Goal: Task Accomplishment & Management: Use online tool/utility

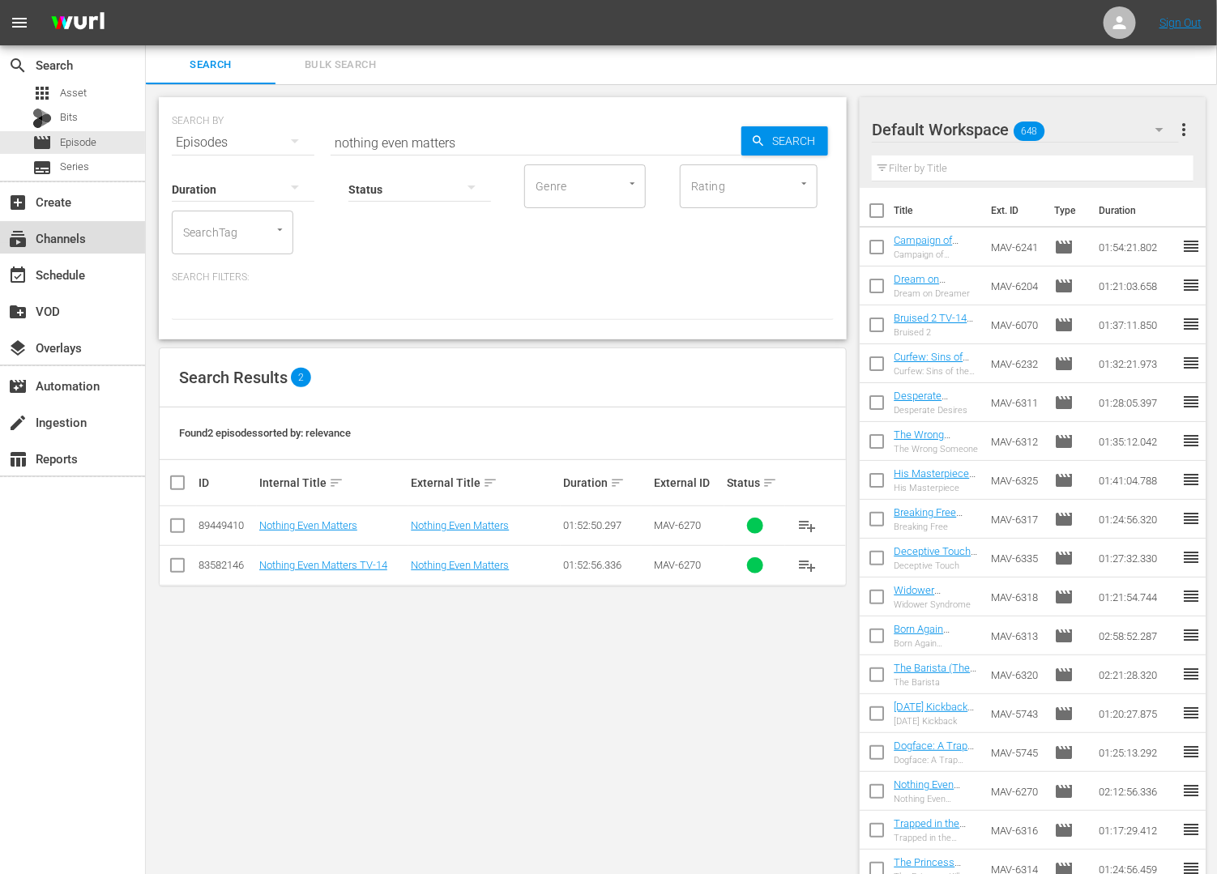
click at [69, 235] on div "subscriptions Channels" at bounding box center [45, 236] width 91 height 15
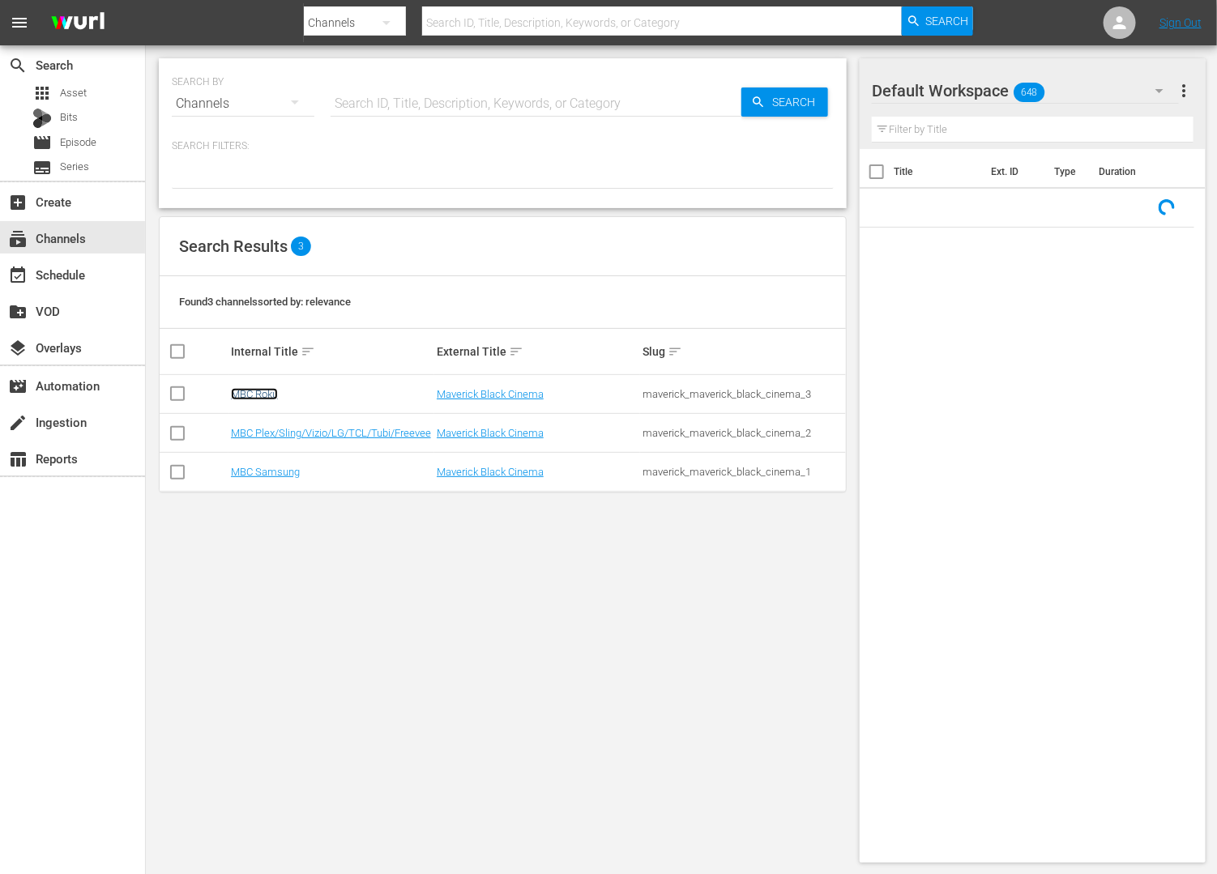
click at [251, 391] on link "MBC Roku" at bounding box center [254, 394] width 47 height 12
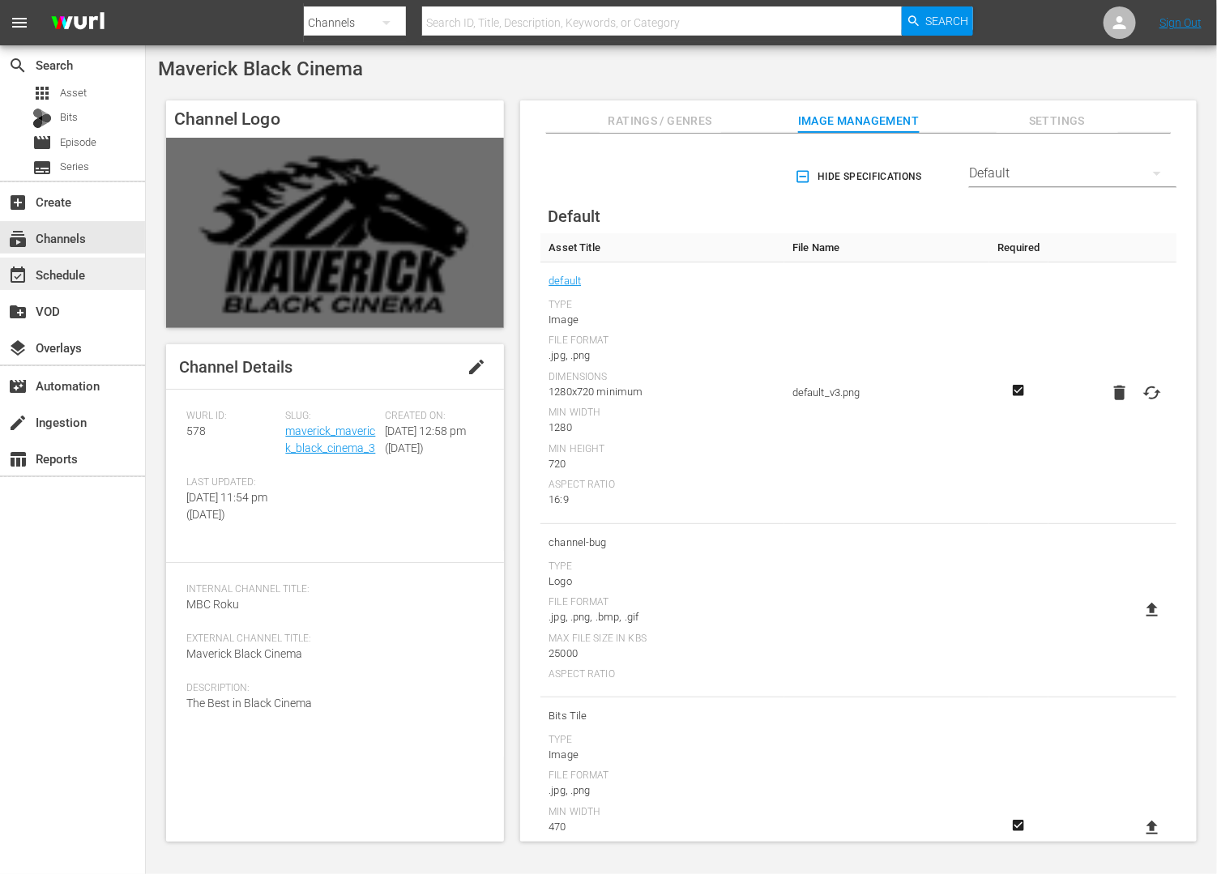
click at [106, 274] on div "event_available Schedule" at bounding box center [72, 274] width 145 height 32
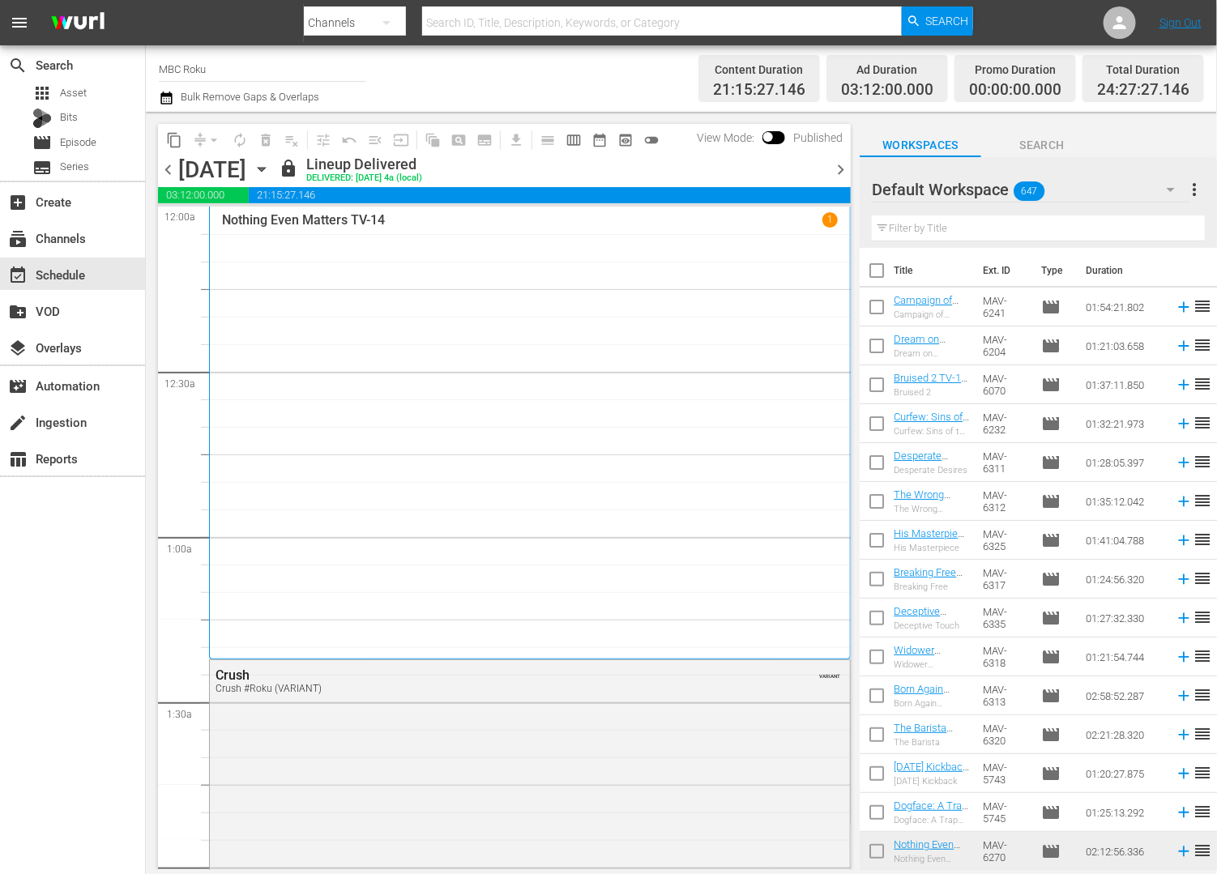
click at [271, 164] on icon "button" at bounding box center [262, 169] width 18 height 18
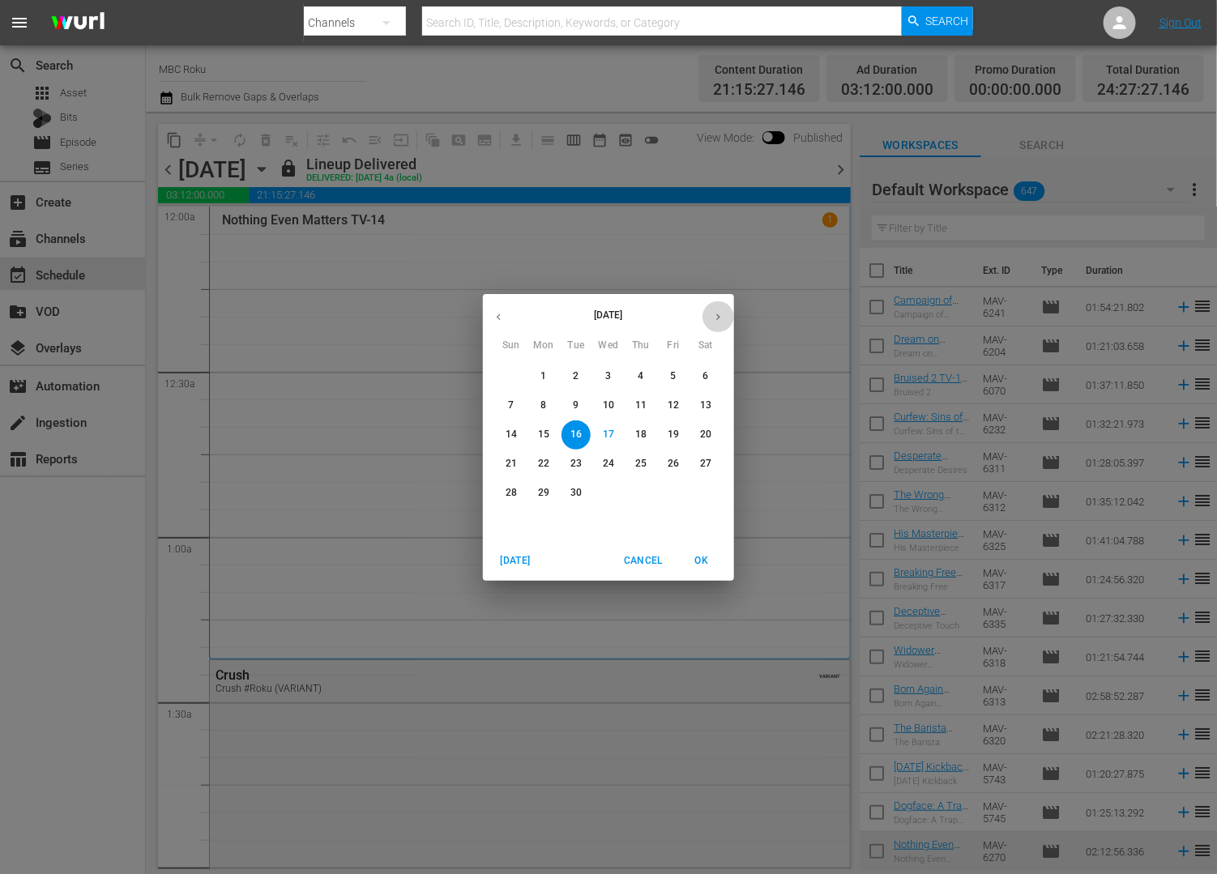
click at [716, 309] on button "button" at bounding box center [719, 317] width 32 height 32
click at [617, 375] on span "1" at bounding box center [608, 376] width 29 height 14
